Goal: Find specific page/section: Find specific page/section

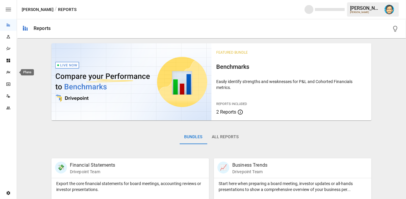
click at [7, 72] on icon "Plans" at bounding box center [8, 72] width 5 height 5
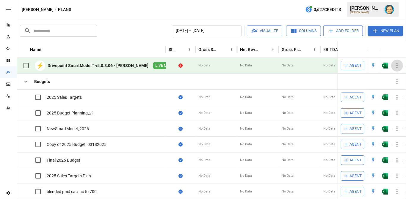
click at [396, 65] on icon "button" at bounding box center [396, 65] width 7 height 7
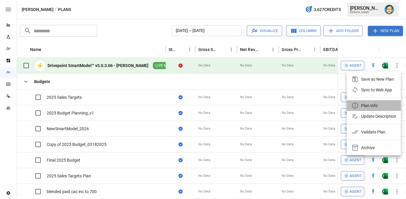
click at [372, 104] on div "Plan Info" at bounding box center [369, 105] width 17 height 7
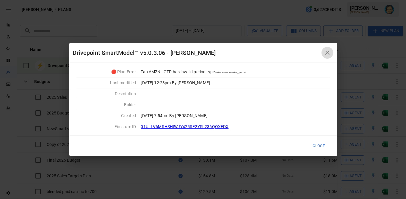
click at [328, 53] on icon "button" at bounding box center [327, 52] width 7 height 7
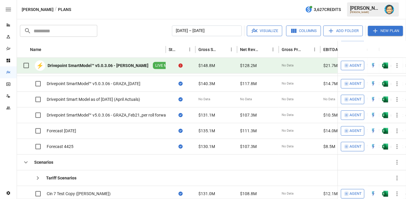
scroll to position [248, 0]
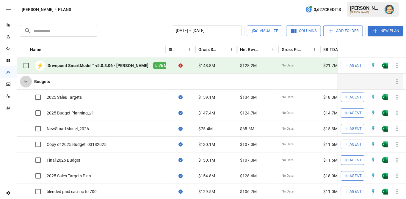
click at [25, 81] on icon "button" at bounding box center [25, 81] width 7 height 7
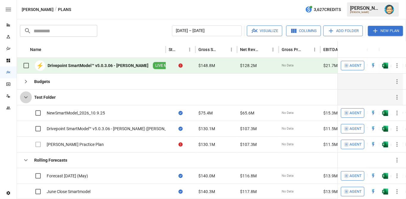
click at [26, 95] on icon "button" at bounding box center [25, 97] width 7 height 7
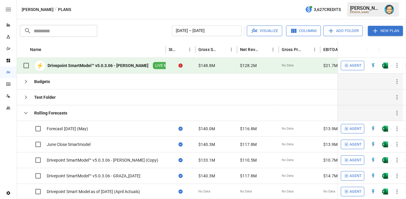
click at [26, 111] on icon "button" at bounding box center [25, 113] width 7 height 7
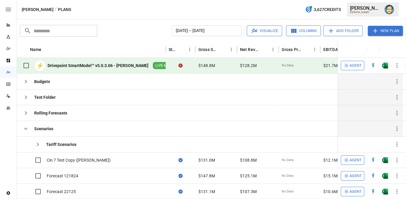
click at [26, 127] on icon "button" at bounding box center [25, 128] width 7 height 7
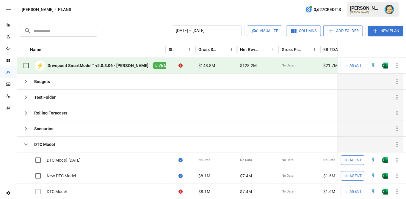
click at [26, 141] on icon "button" at bounding box center [25, 144] width 7 height 7
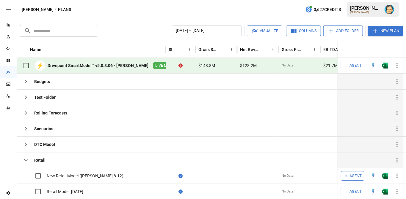
click at [25, 158] on icon "button" at bounding box center [25, 160] width 7 height 7
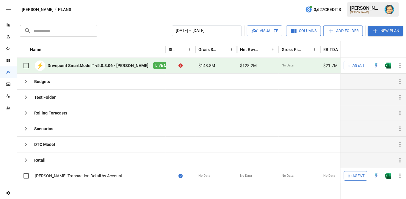
click at [389, 11] on img "Dana Basken" at bounding box center [389, 10] width 10 height 10
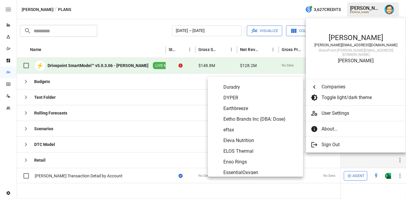
click at [251, 108] on span "Earthbreeze" at bounding box center [260, 108] width 75 height 7
